Goal: Transaction & Acquisition: Purchase product/service

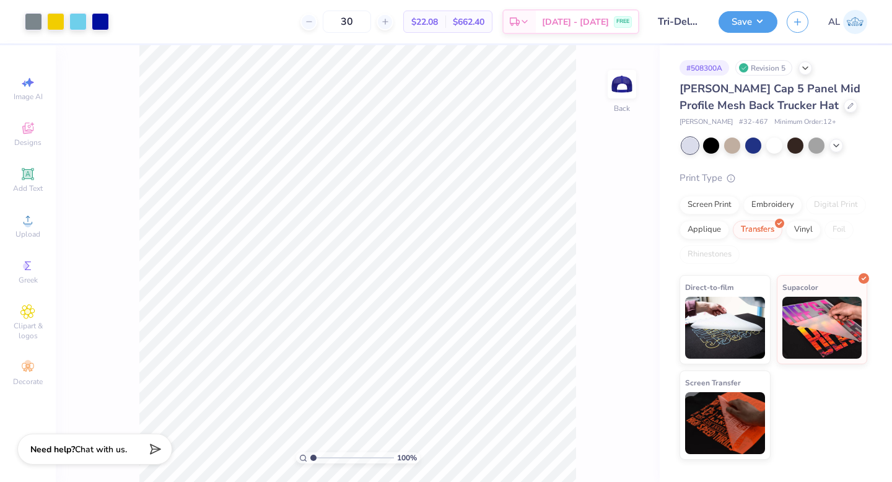
drag, startPoint x: 381, startPoint y: 19, endPoint x: 345, endPoint y: 19, distance: 36.6
click at [346, 19] on div "30" at bounding box center [347, 22] width 93 height 22
type input "90"
type input "1.60"
type input "1.57"
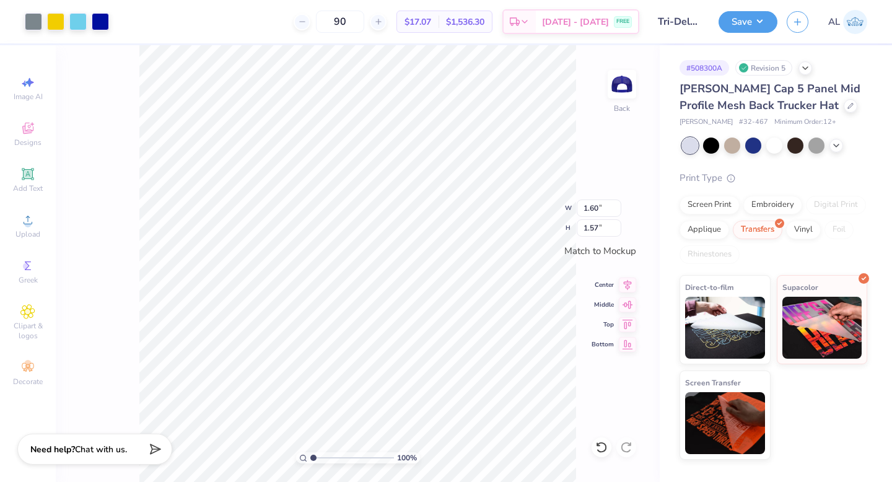
type input "2.50"
type input "2.44"
click at [718, 209] on div "Screen Print" at bounding box center [710, 203] width 60 height 19
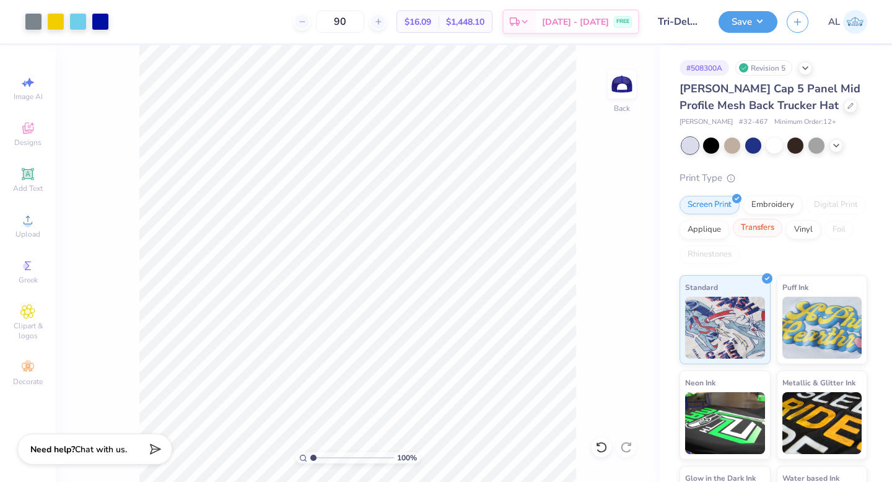
click at [783, 233] on div "Transfers" at bounding box center [758, 228] width 50 height 19
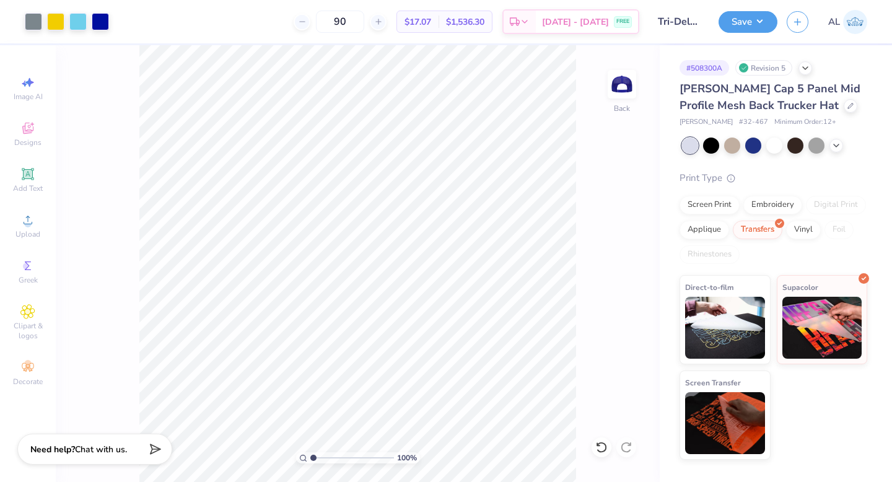
click at [602, 262] on div "100 % Back" at bounding box center [358, 263] width 604 height 437
click at [55, 17] on div at bounding box center [55, 20] width 17 height 17
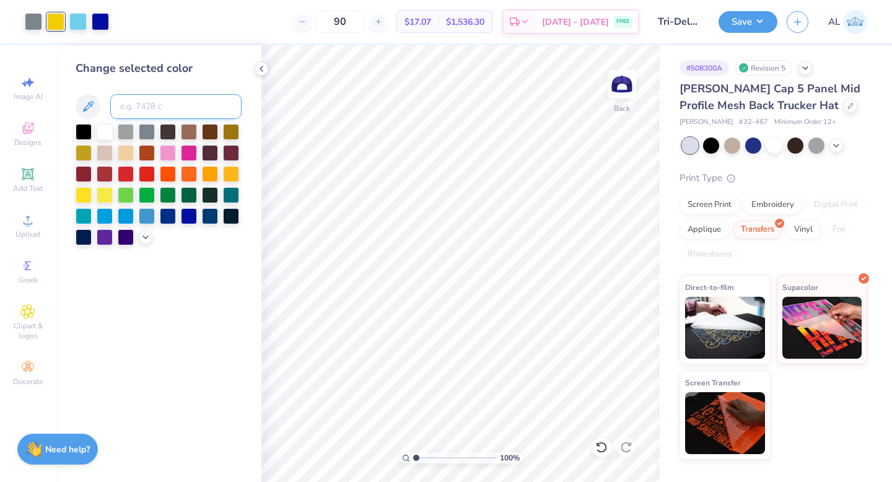
click at [133, 103] on input at bounding box center [175, 106] width 131 height 25
type input "430"
click at [601, 446] on icon at bounding box center [602, 447] width 12 height 12
click at [262, 71] on icon at bounding box center [262, 69] width 10 height 10
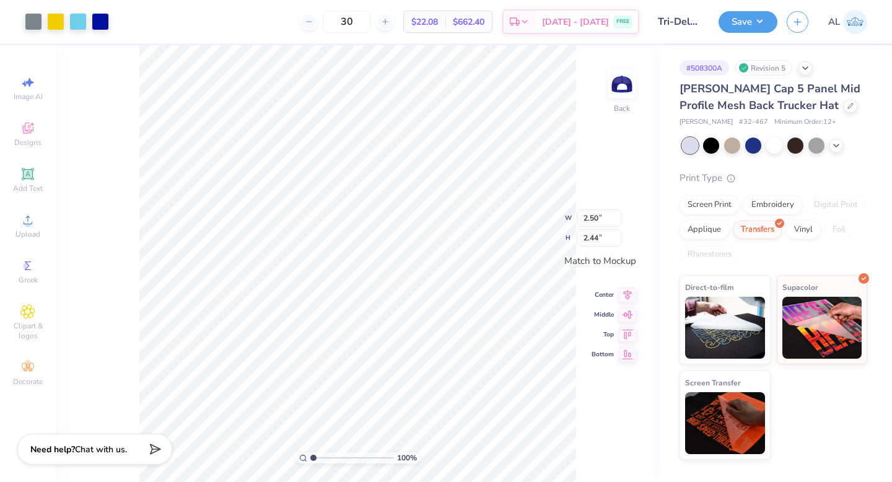
drag, startPoint x: 382, startPoint y: 25, endPoint x: 296, endPoint y: 25, distance: 86.1
click at [305, 25] on div "30 $22.08 Per Item $662.40 Total Est. Delivery Sep 6 - 9 FREE" at bounding box center [378, 21] width 521 height 43
type input "90"
type input "2.22"
type input "2.17"
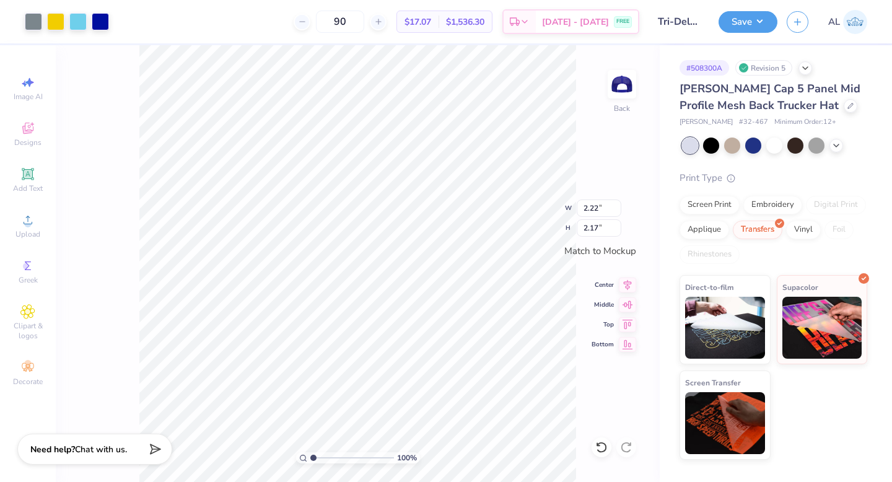
type input "2.51"
type input "2.46"
click at [848, 103] on icon at bounding box center [851, 105] width 6 height 6
